Goal: Task Accomplishment & Management: Complete application form

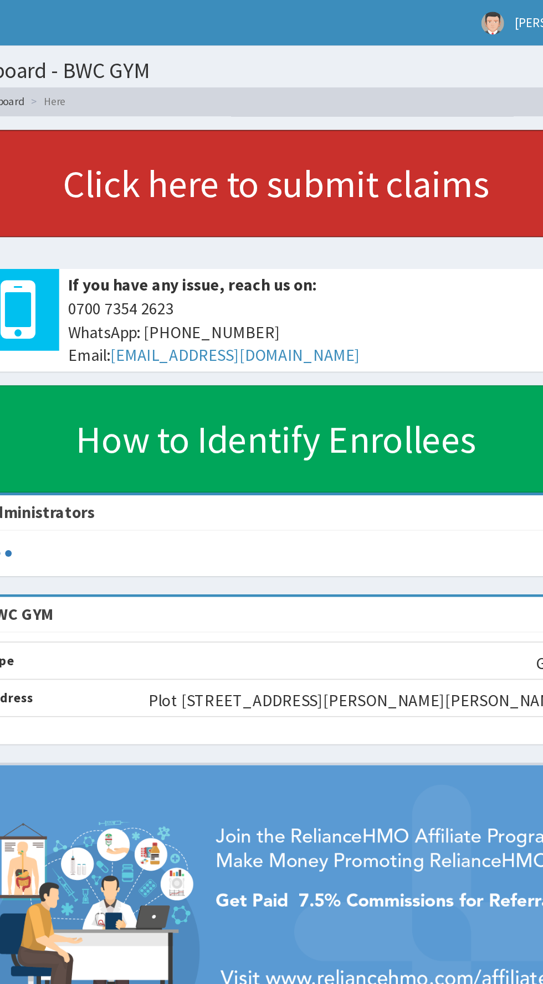
click at [389, 109] on link "Click here to submit claims" at bounding box center [334, 111] width 365 height 65
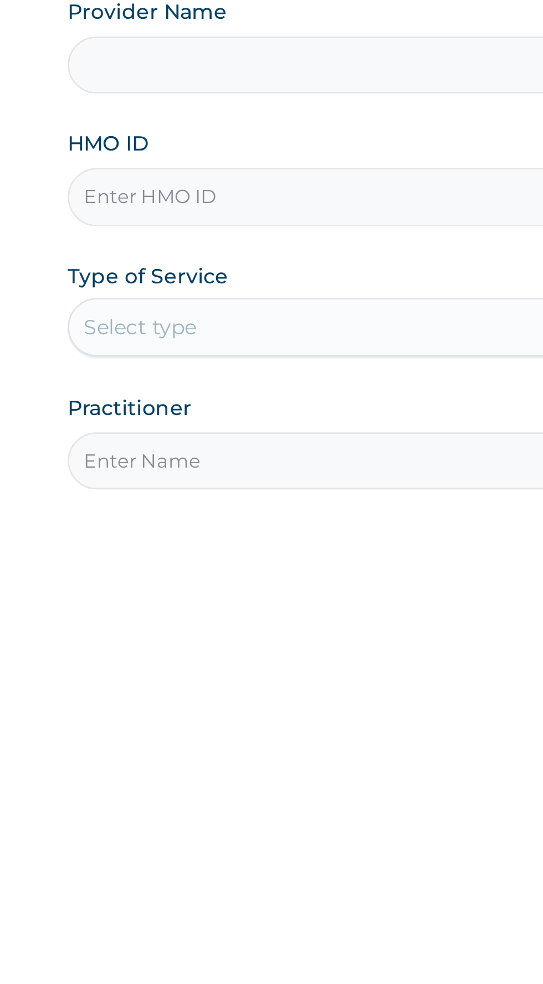
type input "BWC GYM"
type input "1"
click at [283, 244] on input "HMO ID" at bounding box center [335, 248] width 338 height 22
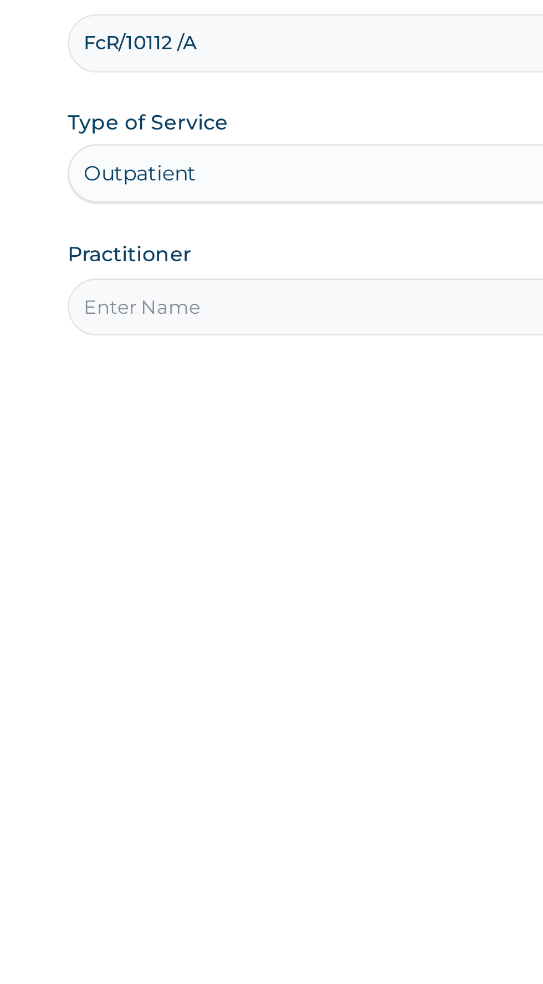
type input "FcR/10112 /A"
click at [266, 350] on input "Practitioner" at bounding box center [335, 348] width 338 height 22
type input "[PERSON_NAME]"
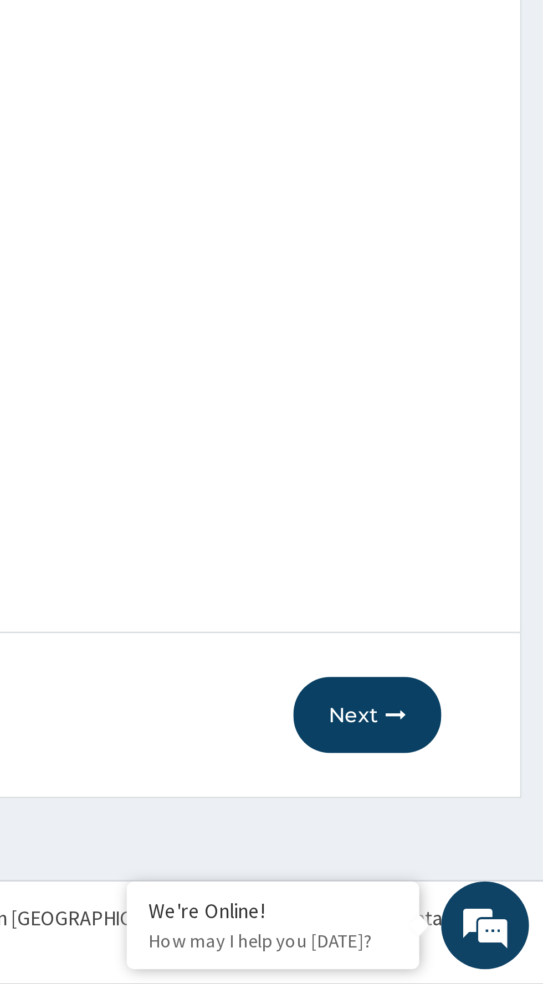
click at [476, 880] on button "Next" at bounding box center [476, 882] width 56 height 29
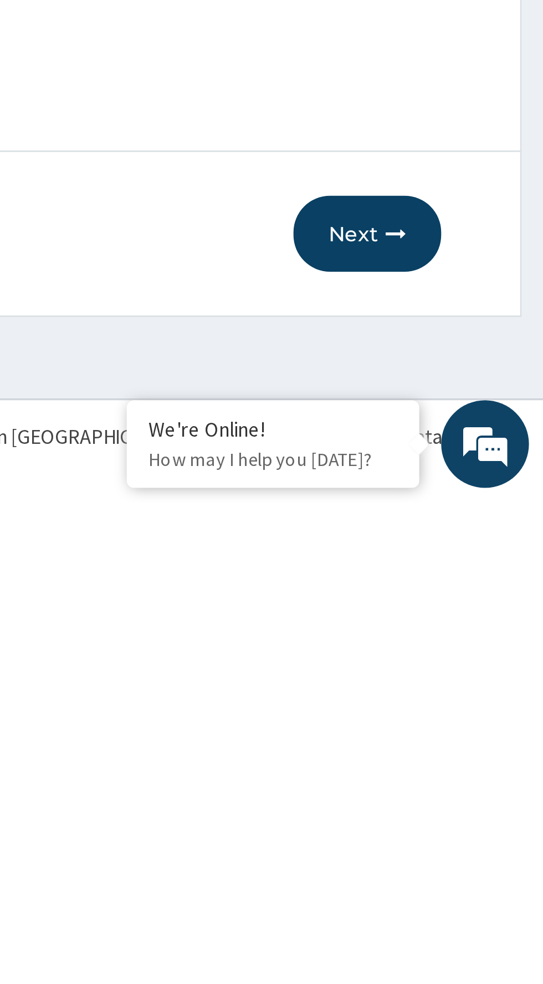
click at [480, 882] on button "Next" at bounding box center [476, 882] width 56 height 29
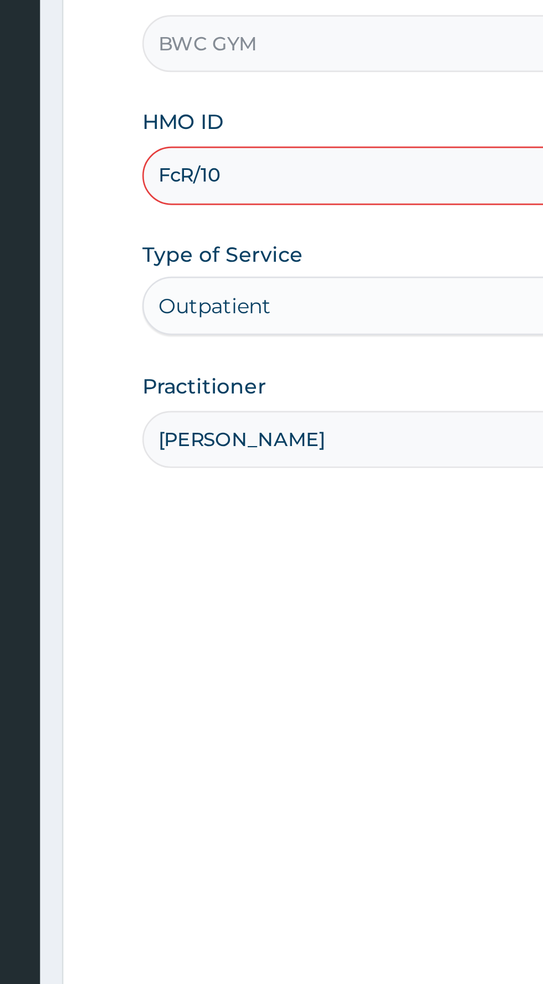
type input "FcR/10"
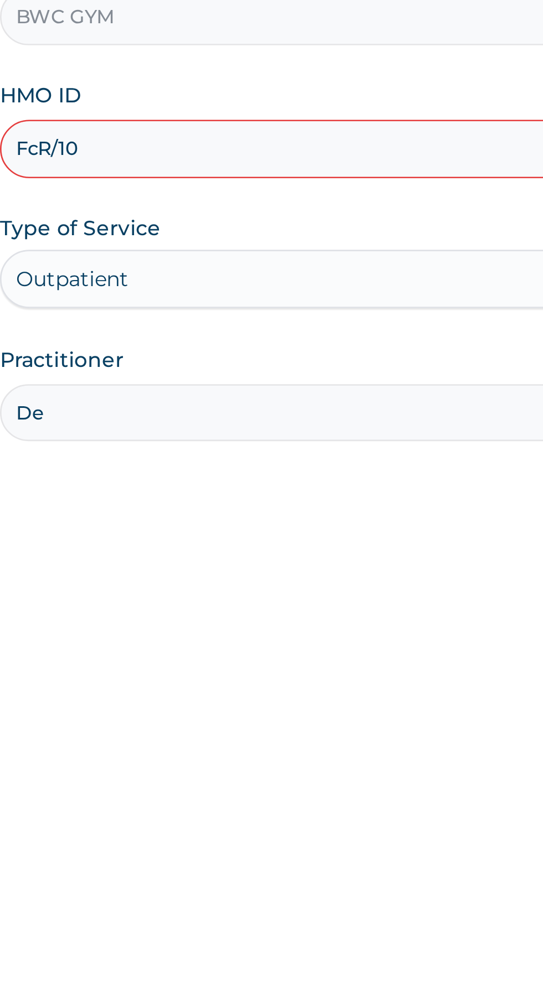
type input "De"
click at [258, 245] on input "FcR/10" at bounding box center [335, 248] width 338 height 22
type input "FcR"
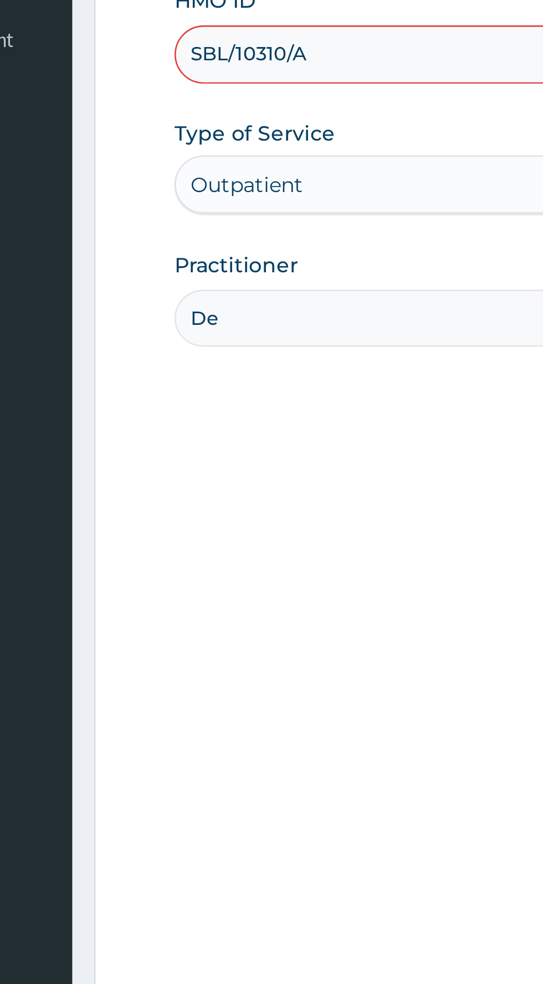
type input "SBL/10310/A"
click at [250, 350] on input "De" at bounding box center [335, 348] width 338 height 22
type input "Dennis"
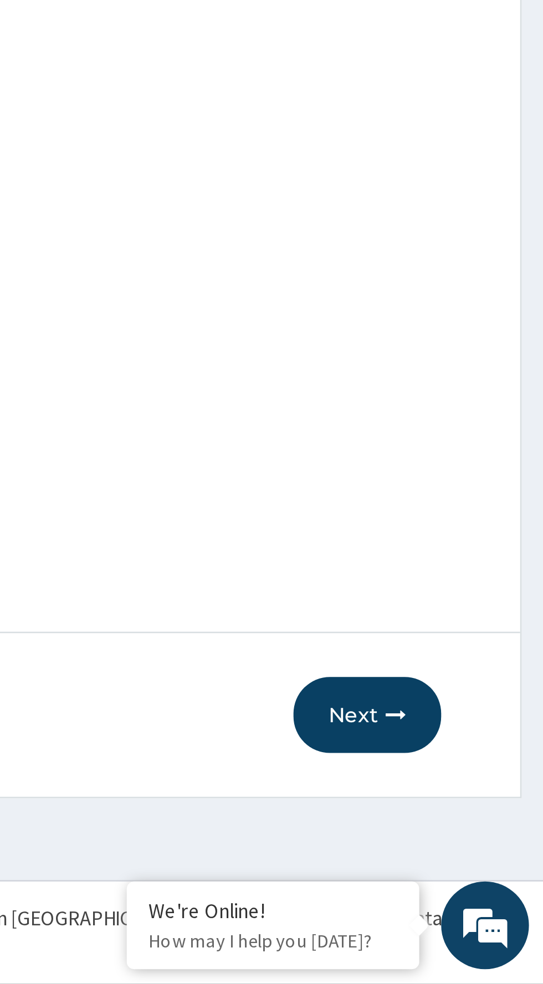
click at [469, 884] on button "Next" at bounding box center [476, 882] width 56 height 29
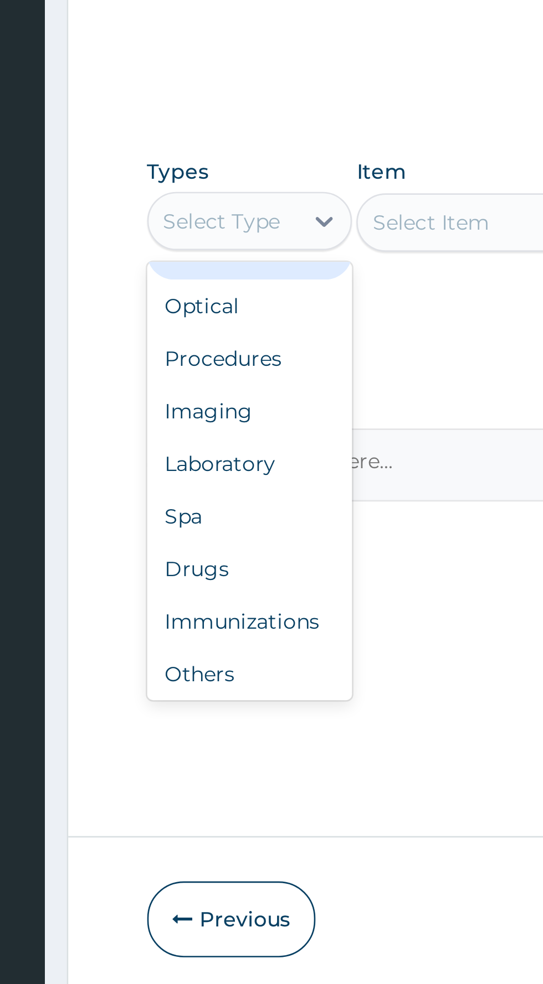
scroll to position [38, 0]
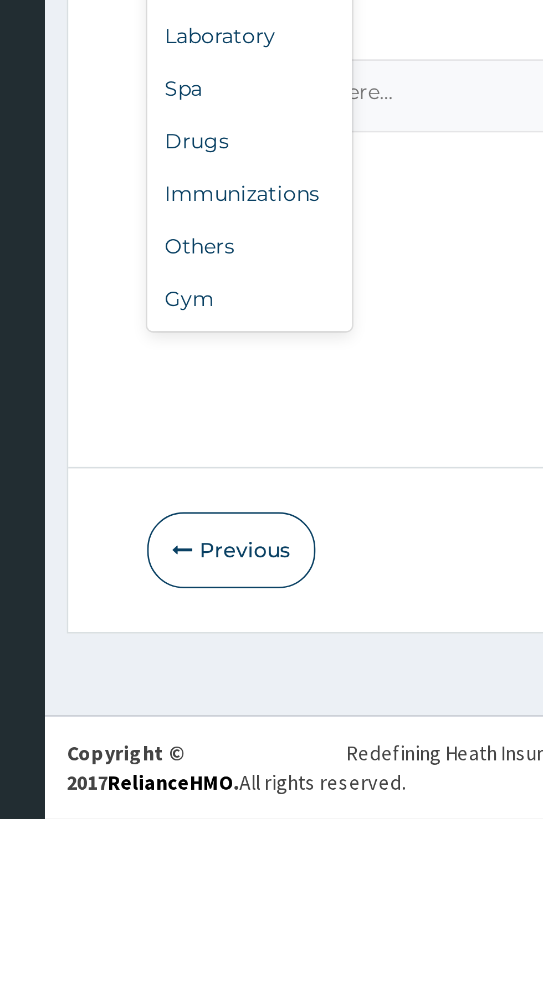
click at [207, 794] on div "Gym" at bounding box center [205, 787] width 78 height 20
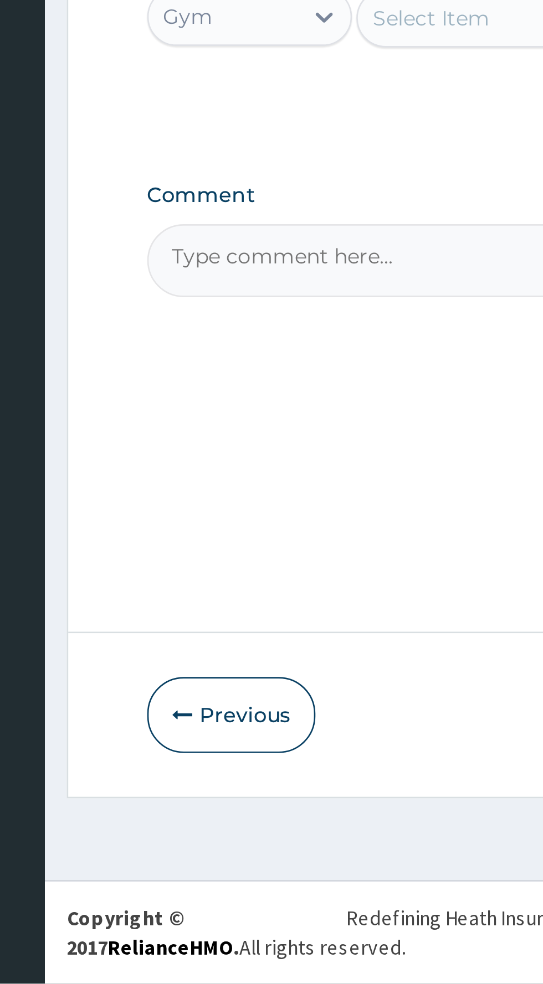
scroll to position [0, 0]
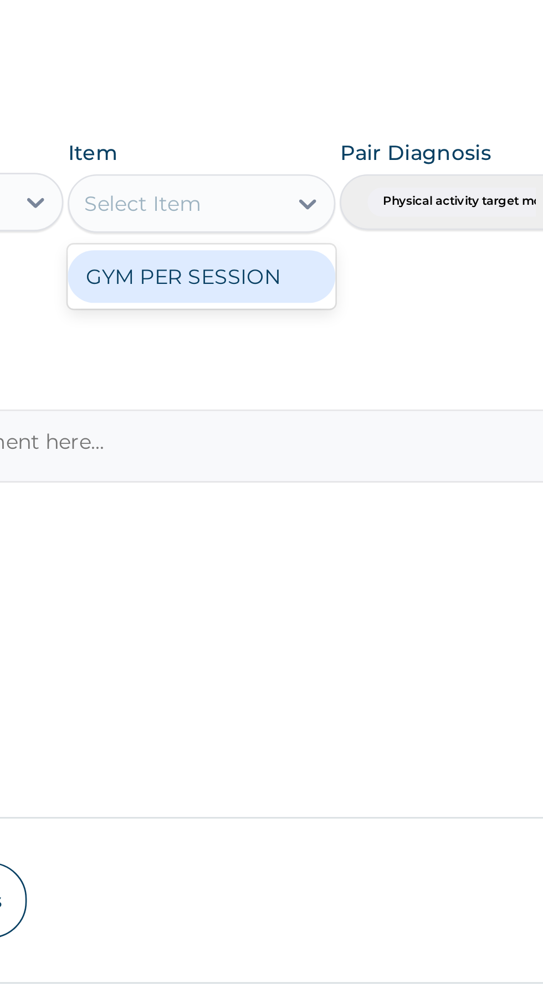
click at [334, 655] on div "GYM PER SESSION" at bounding box center [295, 646] width 101 height 20
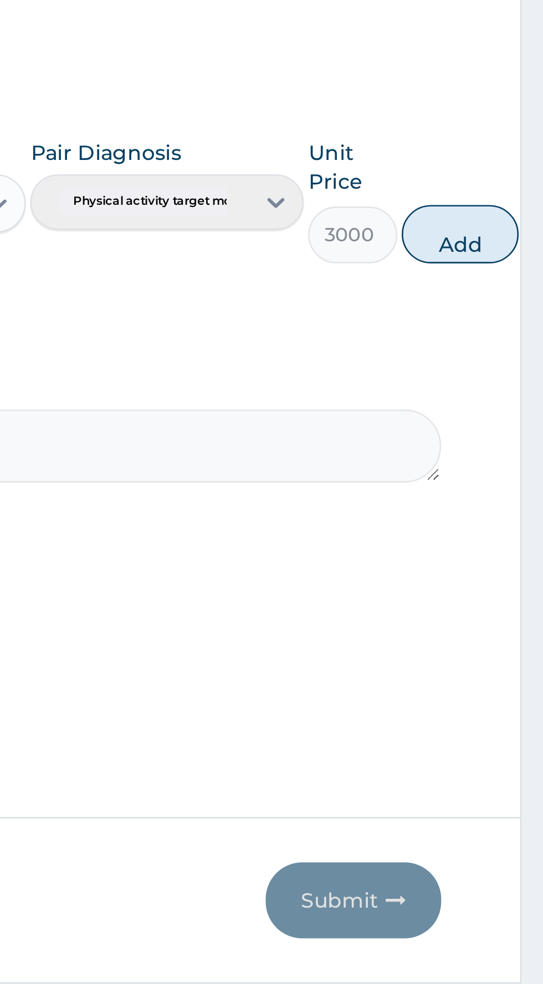
click at [514, 633] on button "Add" at bounding box center [511, 630] width 44 height 22
type input "0"
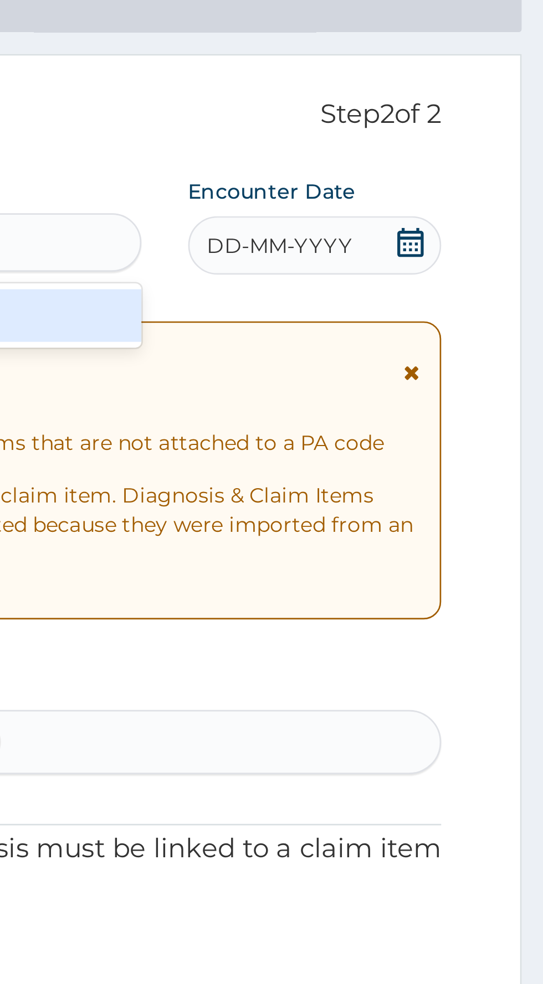
type input "PA/1AA6CB"
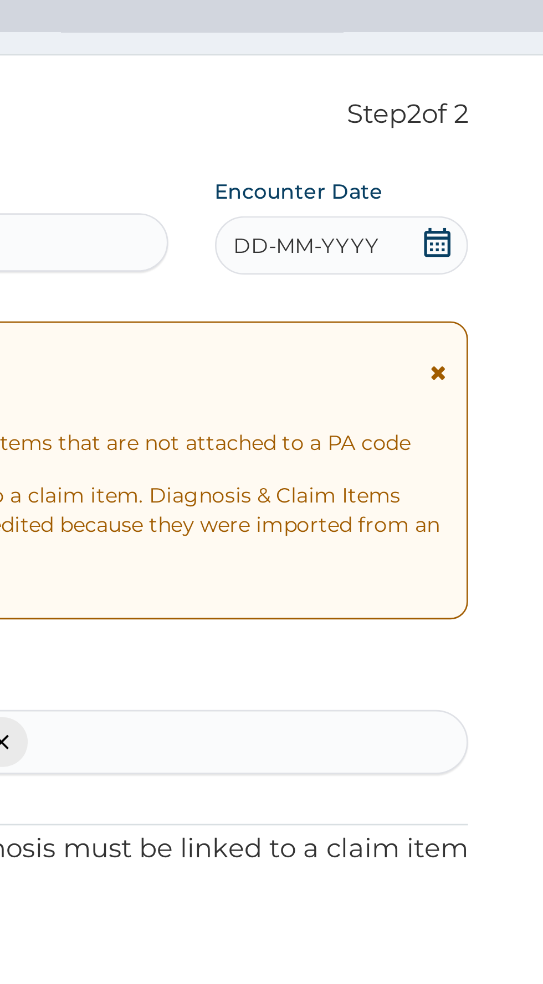
click at [492, 148] on icon at bounding box center [492, 150] width 11 height 11
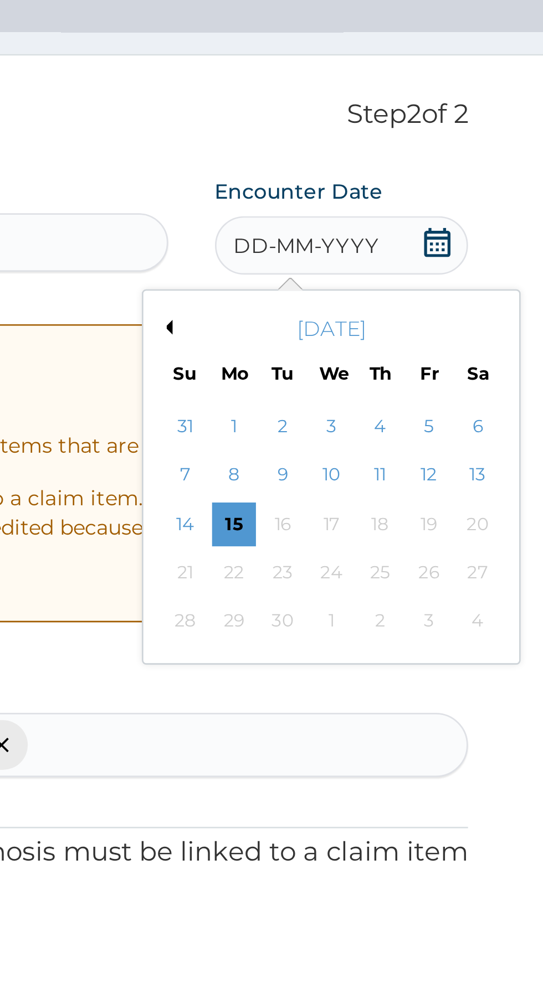
click at [389, 183] on button "Previous Month" at bounding box center [389, 183] width 6 height 6
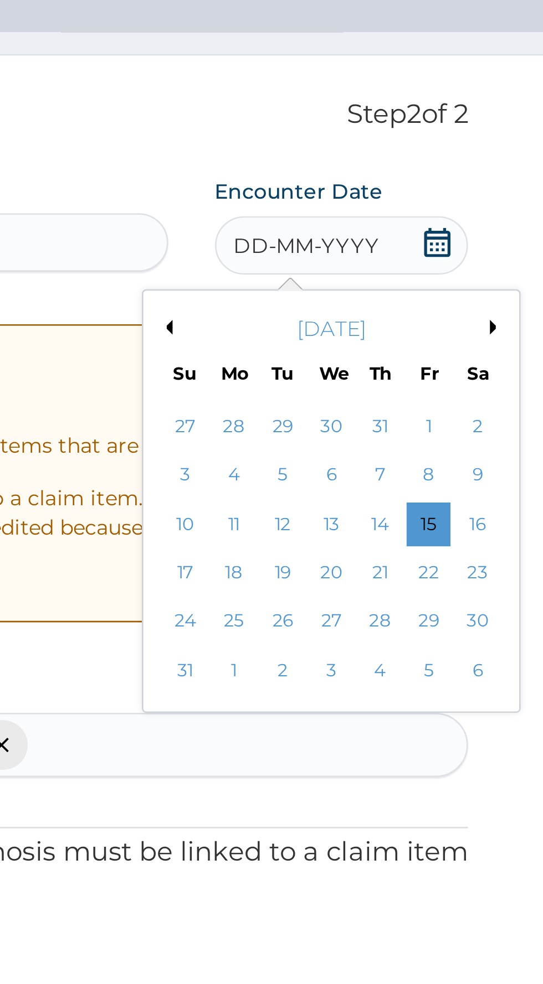
click at [412, 287] on div "25" at bounding box center [415, 294] width 17 height 17
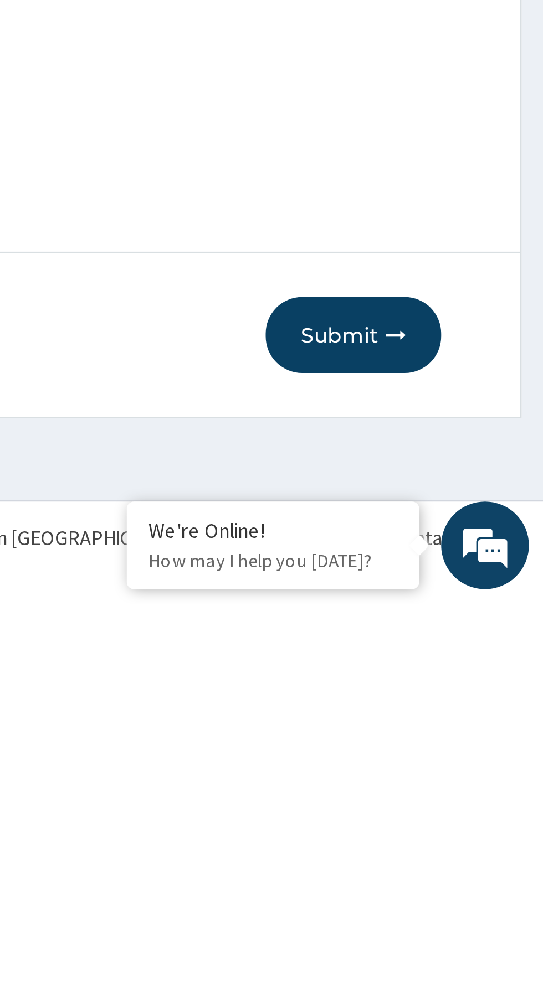
type input "PA/LAAGCB"
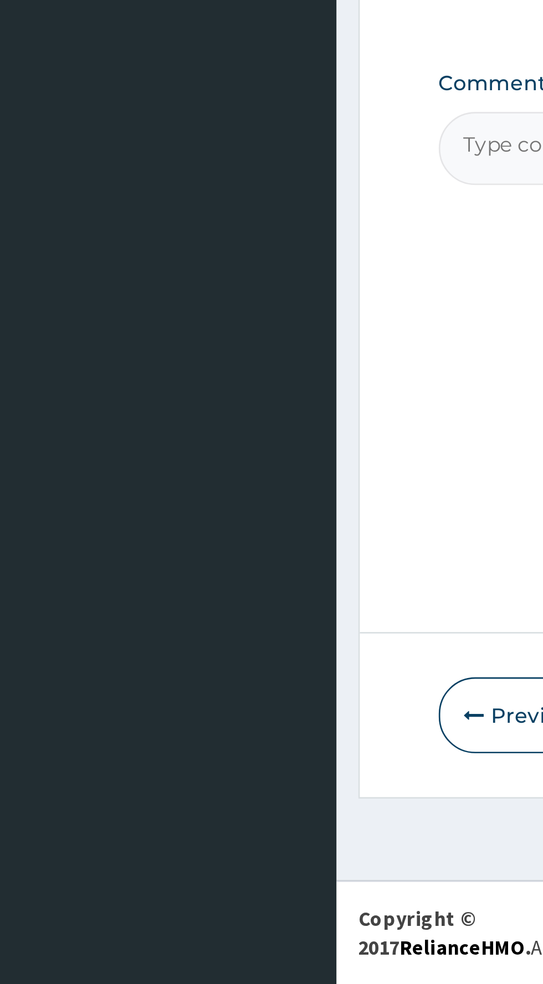
click at [179, 885] on icon "button" at bounding box center [179, 883] width 8 height 8
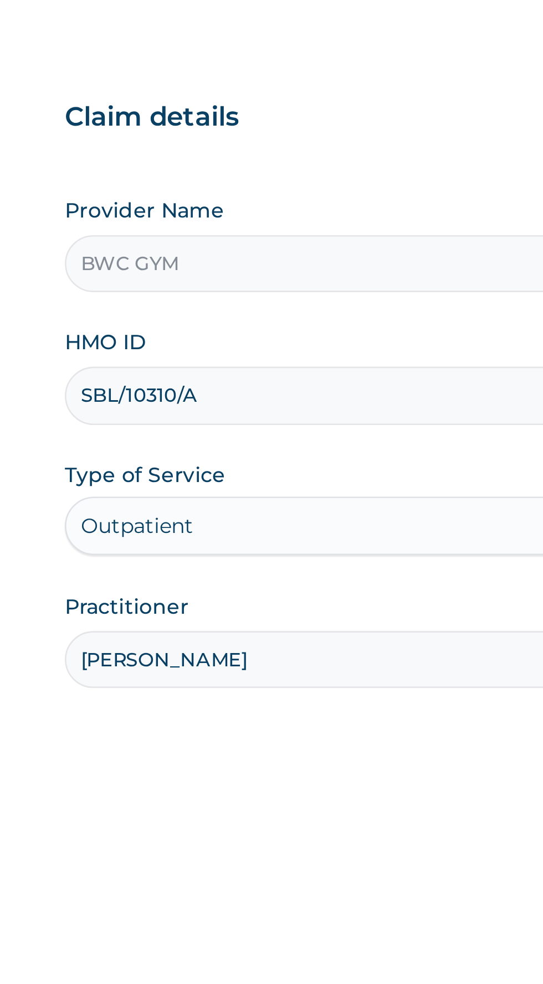
click at [313, 250] on input "SBL/10310/A" at bounding box center [335, 248] width 338 height 22
type input "SBL"
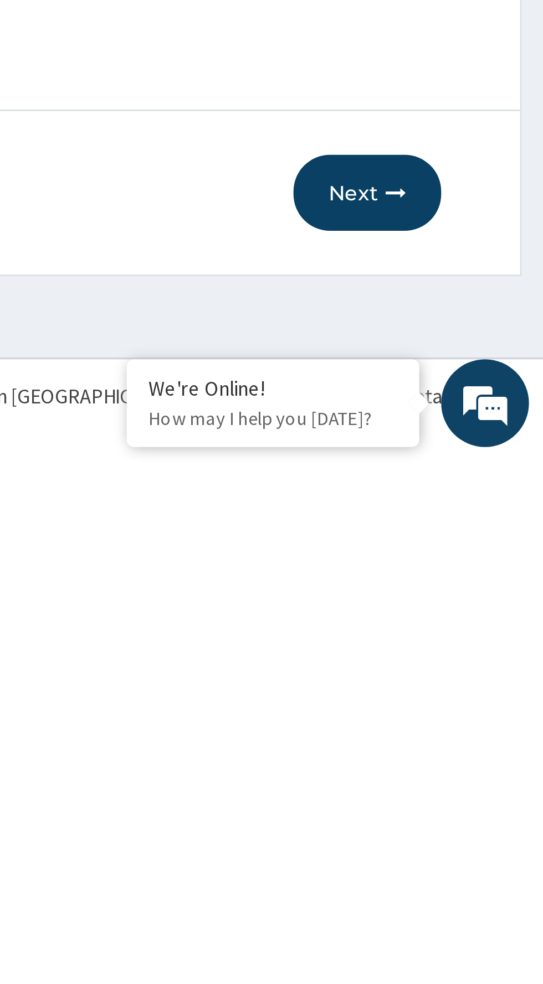
click at [474, 882] on button "Next" at bounding box center [476, 882] width 56 height 29
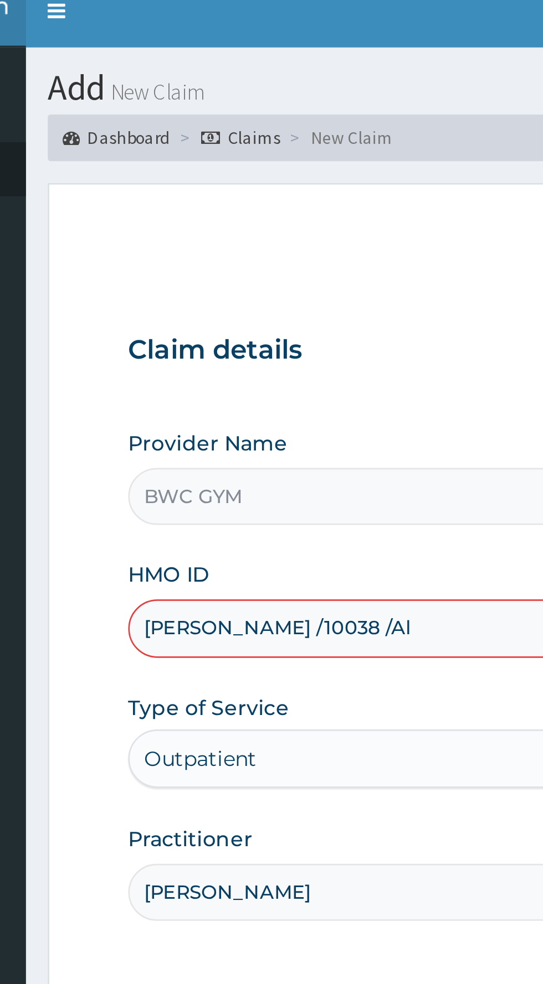
type input "ELy /10038 /Al"
